Goal: Transaction & Acquisition: Purchase product/service

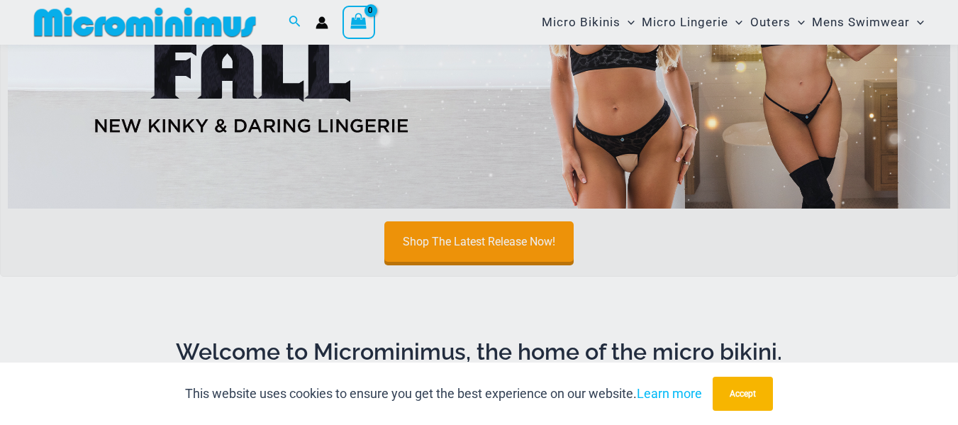
scroll to position [851, 0]
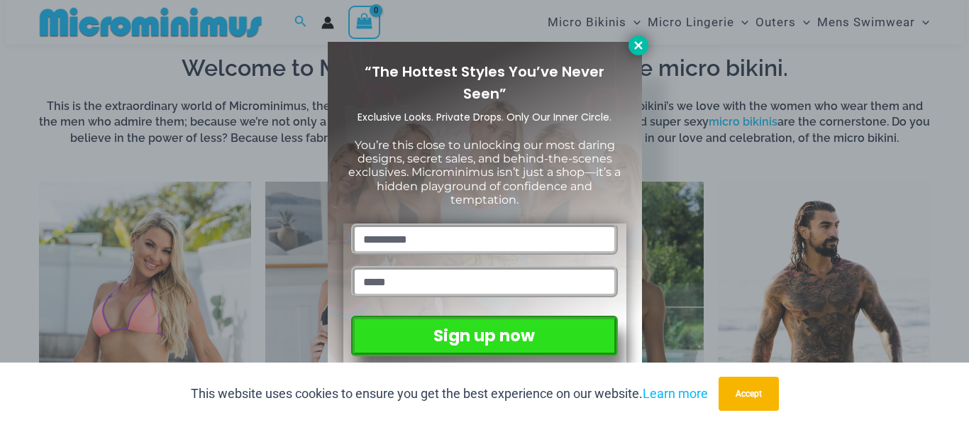
click at [638, 44] on icon at bounding box center [638, 45] width 8 height 8
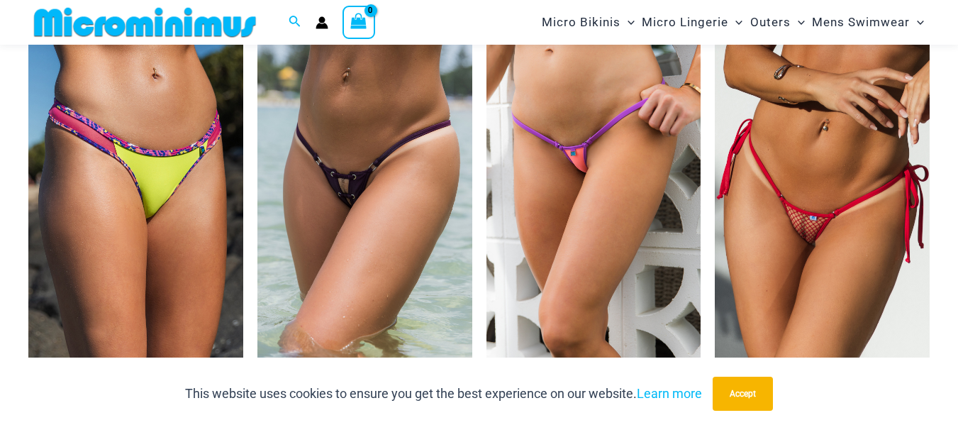
scroll to position [4255, 0]
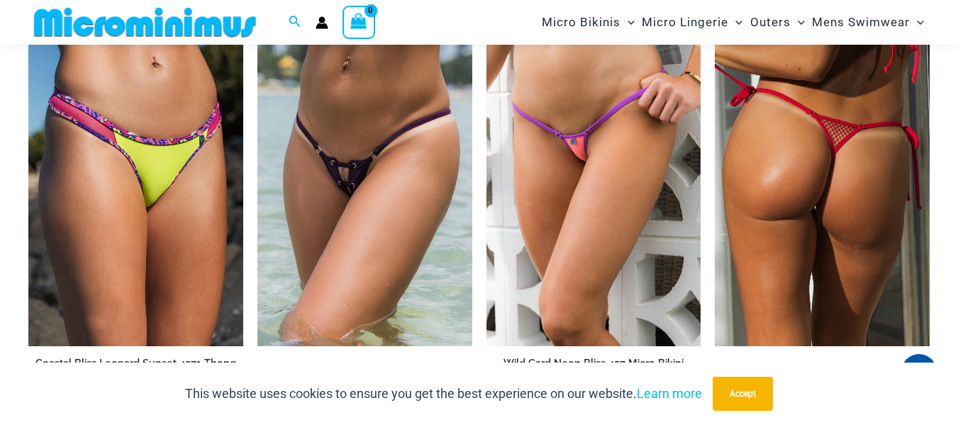
click at [821, 230] on img at bounding box center [822, 185] width 215 height 322
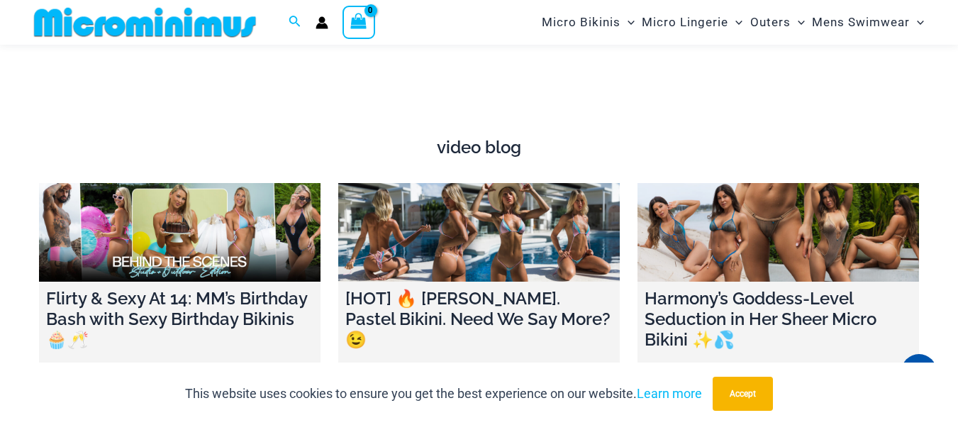
scroll to position [4686, 0]
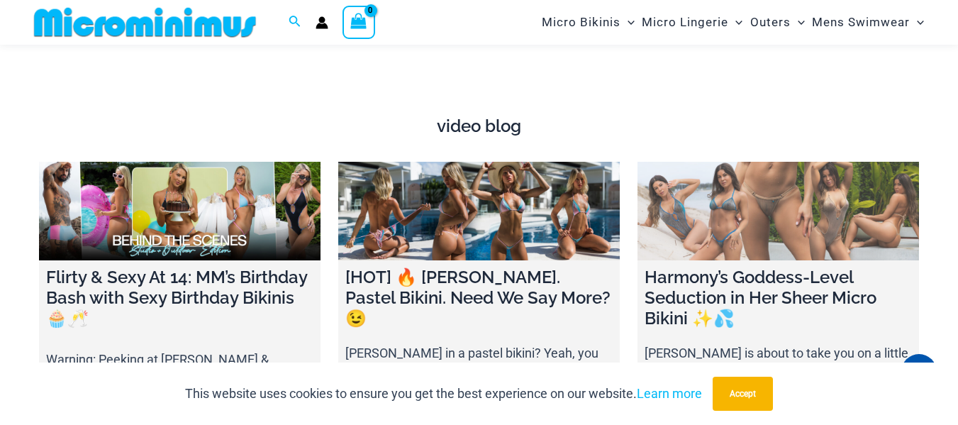
click at [794, 226] on link at bounding box center [779, 211] width 282 height 99
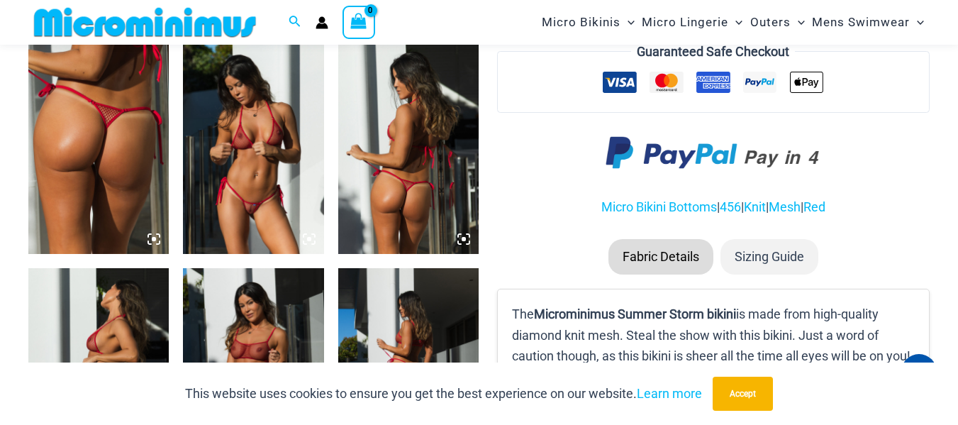
scroll to position [851, 0]
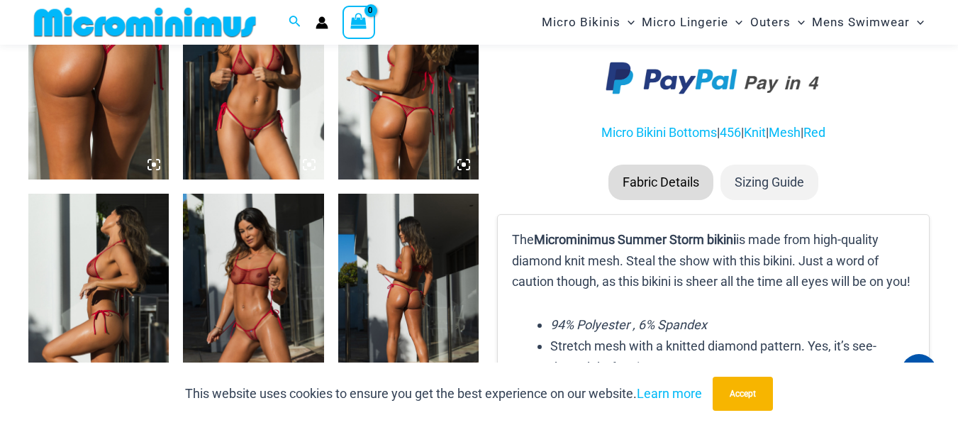
click at [311, 389] on icon at bounding box center [309, 390] width 13 height 13
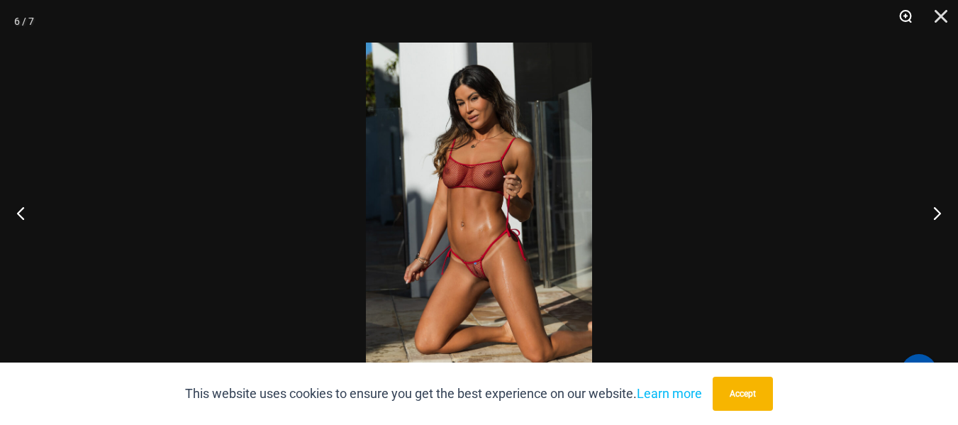
click at [906, 19] on button "Zoom" at bounding box center [900, 21] width 35 height 43
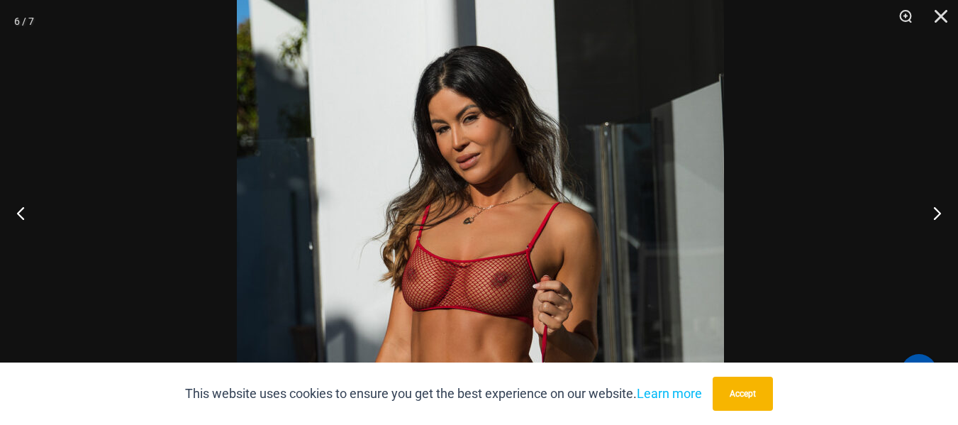
click at [576, 260] on img at bounding box center [480, 363] width 487 height 730
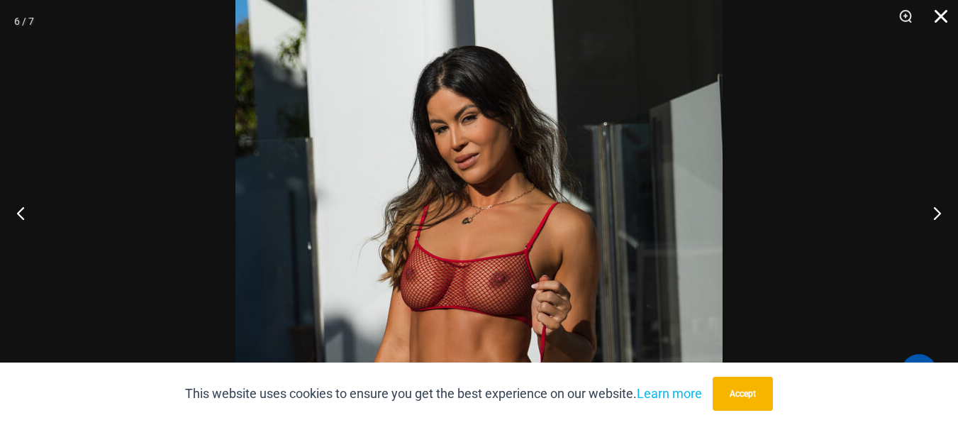
click at [940, 16] on button "Close" at bounding box center [935, 21] width 35 height 43
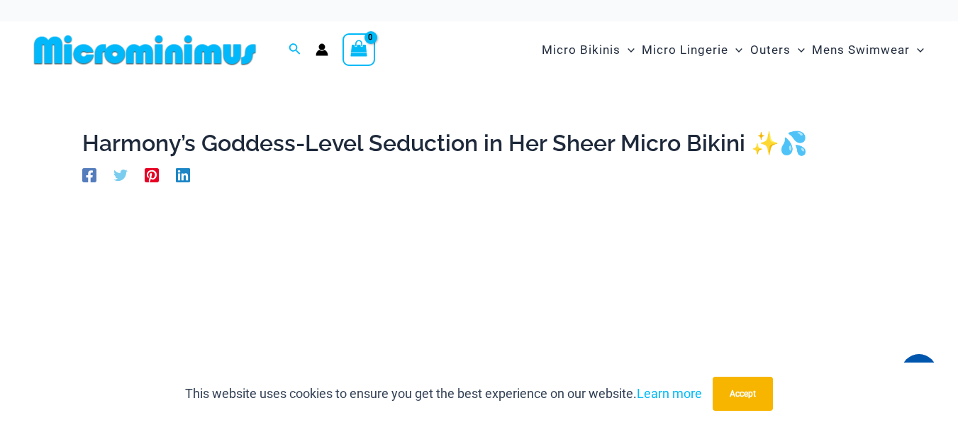
scroll to position [4, 0]
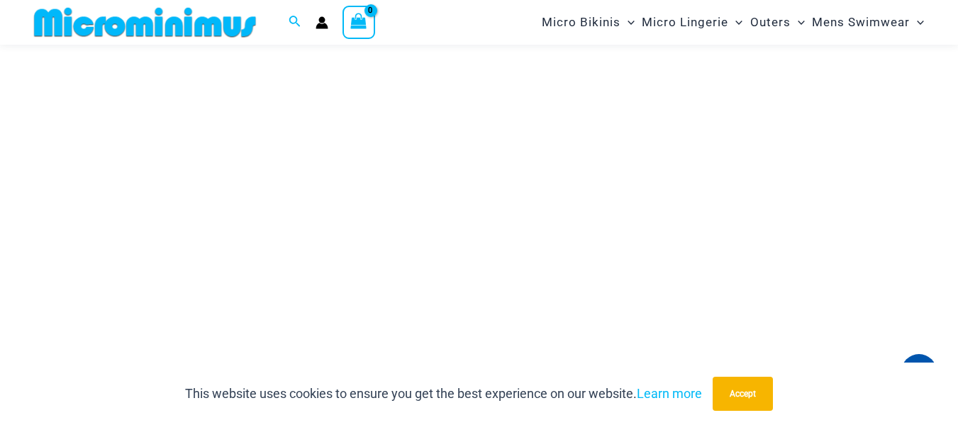
scroll to position [204, 0]
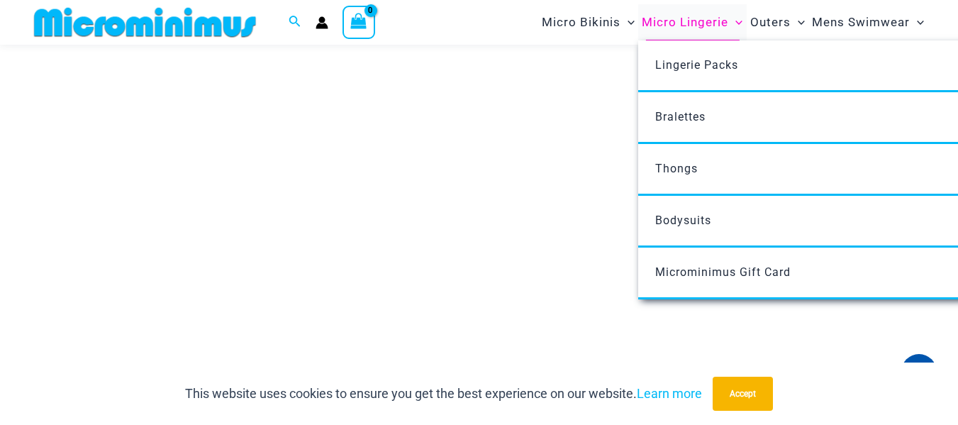
click at [739, 21] on icon "Menu Toggle" at bounding box center [738, 22] width 7 height 7
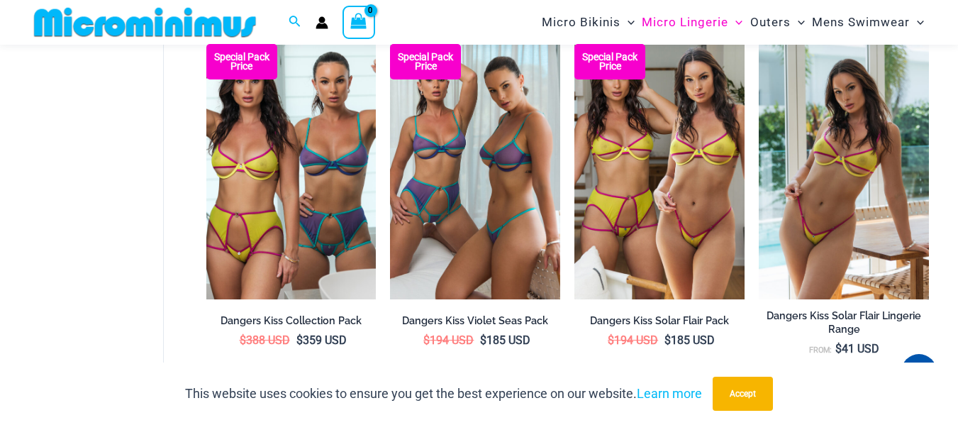
scroll to position [2969, 0]
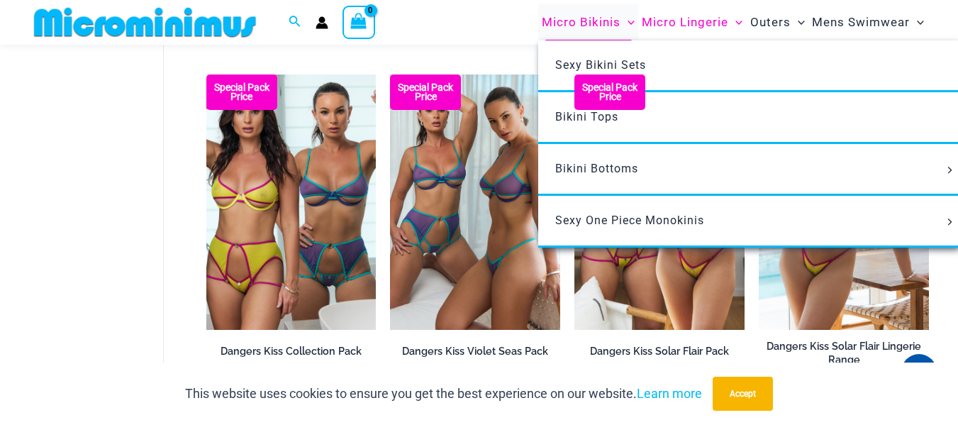
click at [590, 23] on span "Micro Bikinis" at bounding box center [581, 22] width 79 height 36
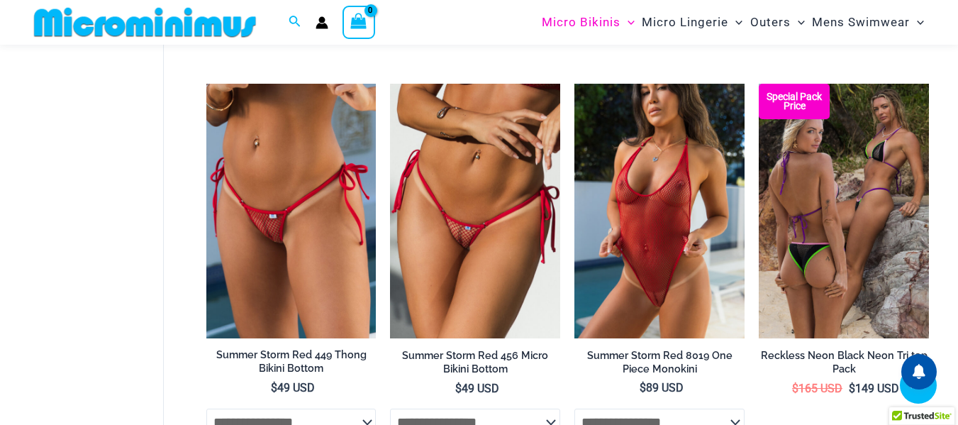
scroll to position [3176, 0]
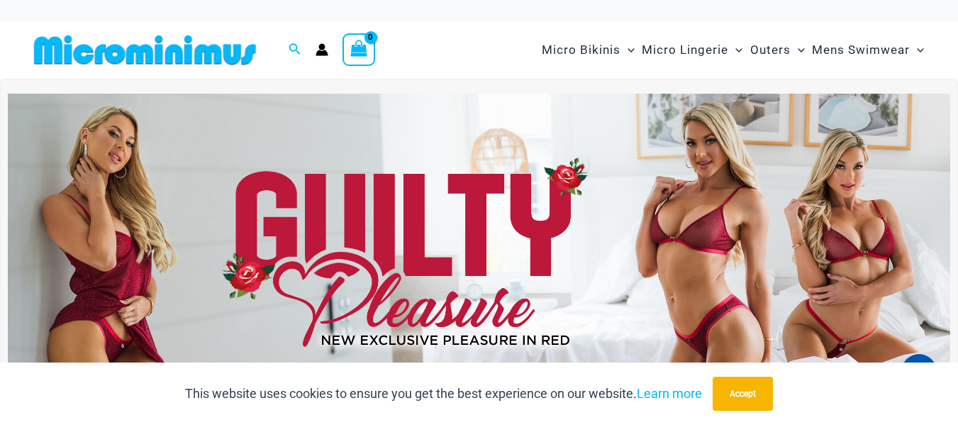
drag, startPoint x: 964, startPoint y: 29, endPoint x: 968, endPoint y: 13, distance: 16.9
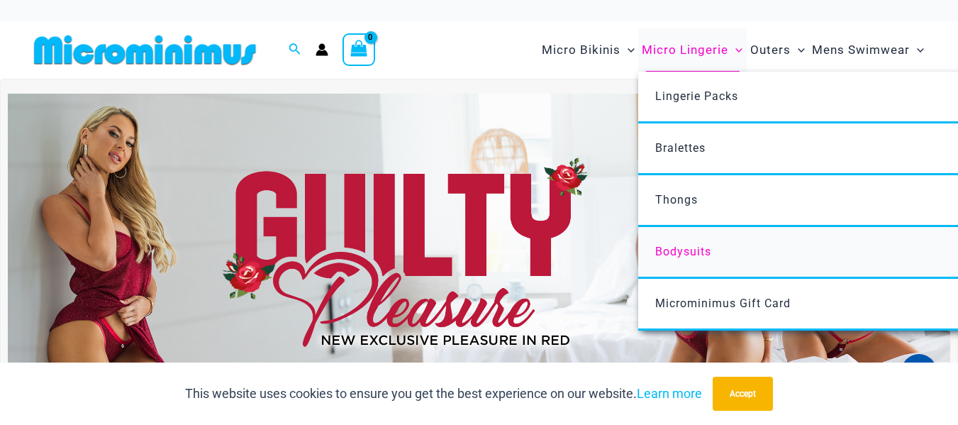
click at [682, 251] on span "Bodysuits" at bounding box center [683, 251] width 56 height 13
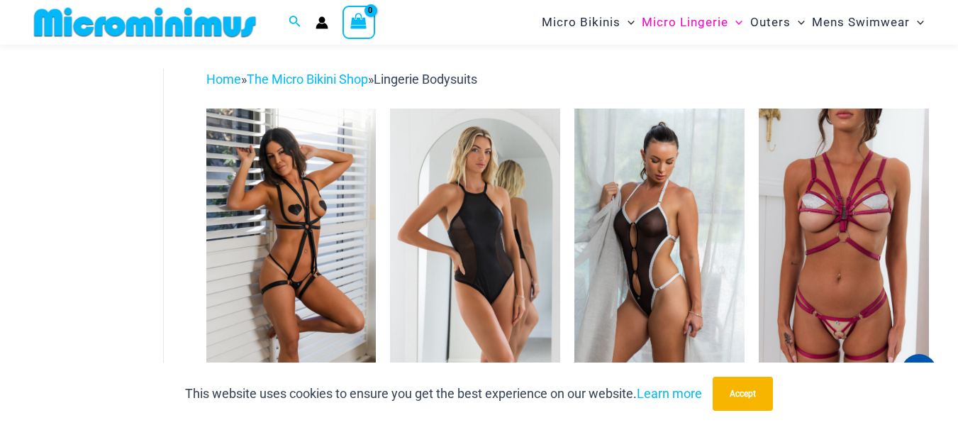
scroll to position [23, 0]
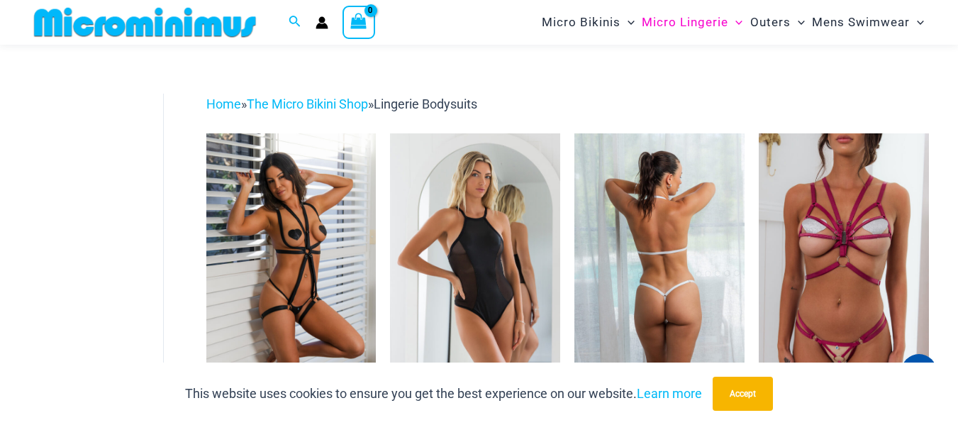
click at [660, 282] on img at bounding box center [659, 260] width 170 height 255
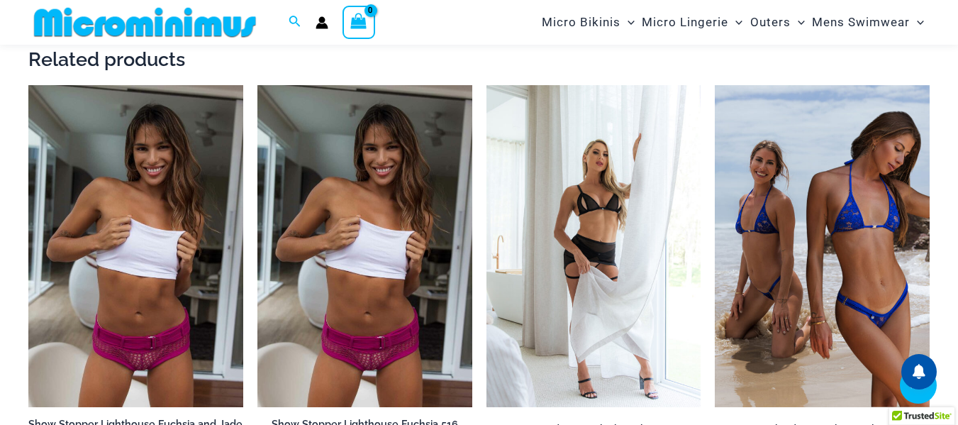
scroll to position [1945, 0]
